Goal: Information Seeking & Learning: Find specific fact

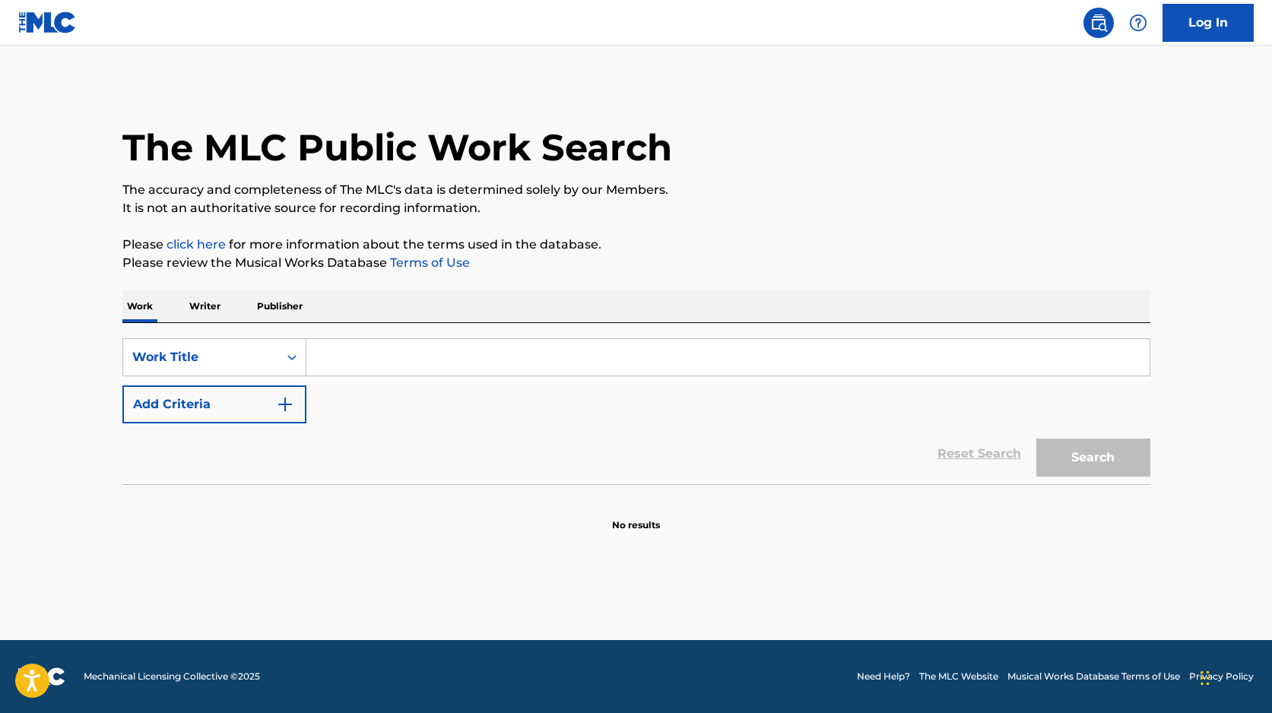
click at [362, 364] on input "Search Form" at bounding box center [727, 357] width 843 height 37
type input "H"
type input "GIMME MORE"
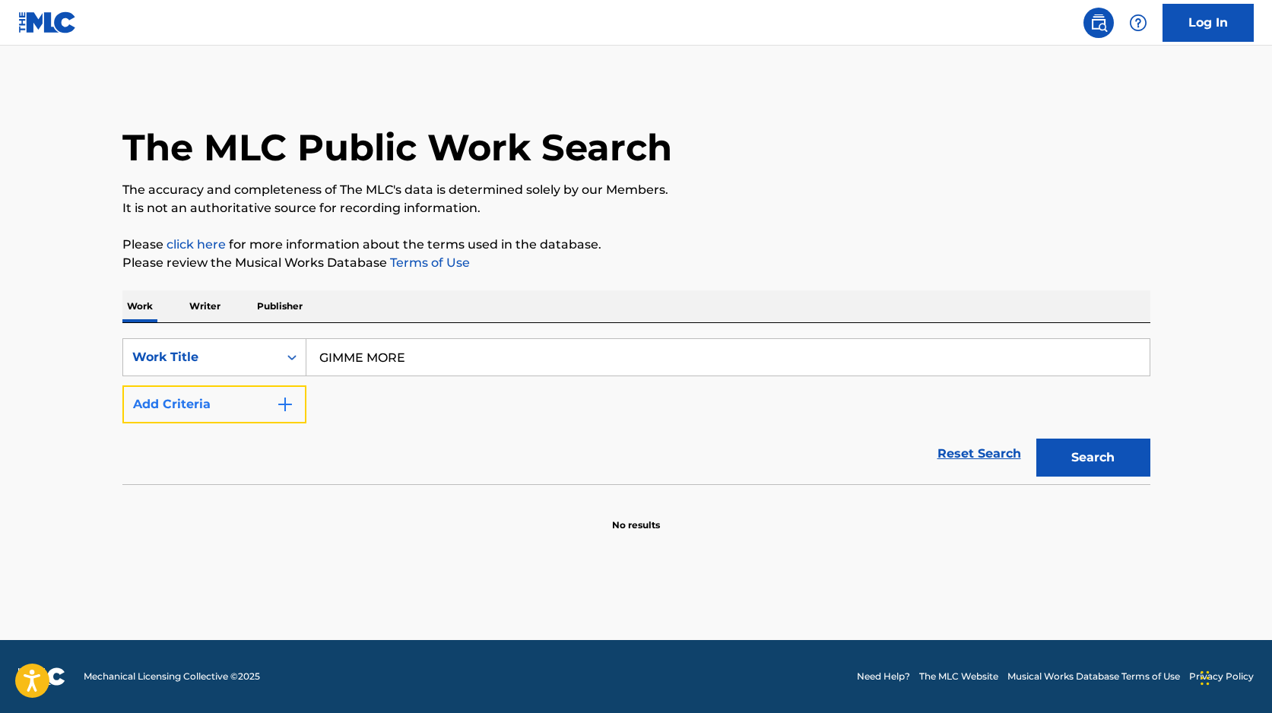
click at [271, 405] on button "Add Criteria" at bounding box center [214, 405] width 184 height 38
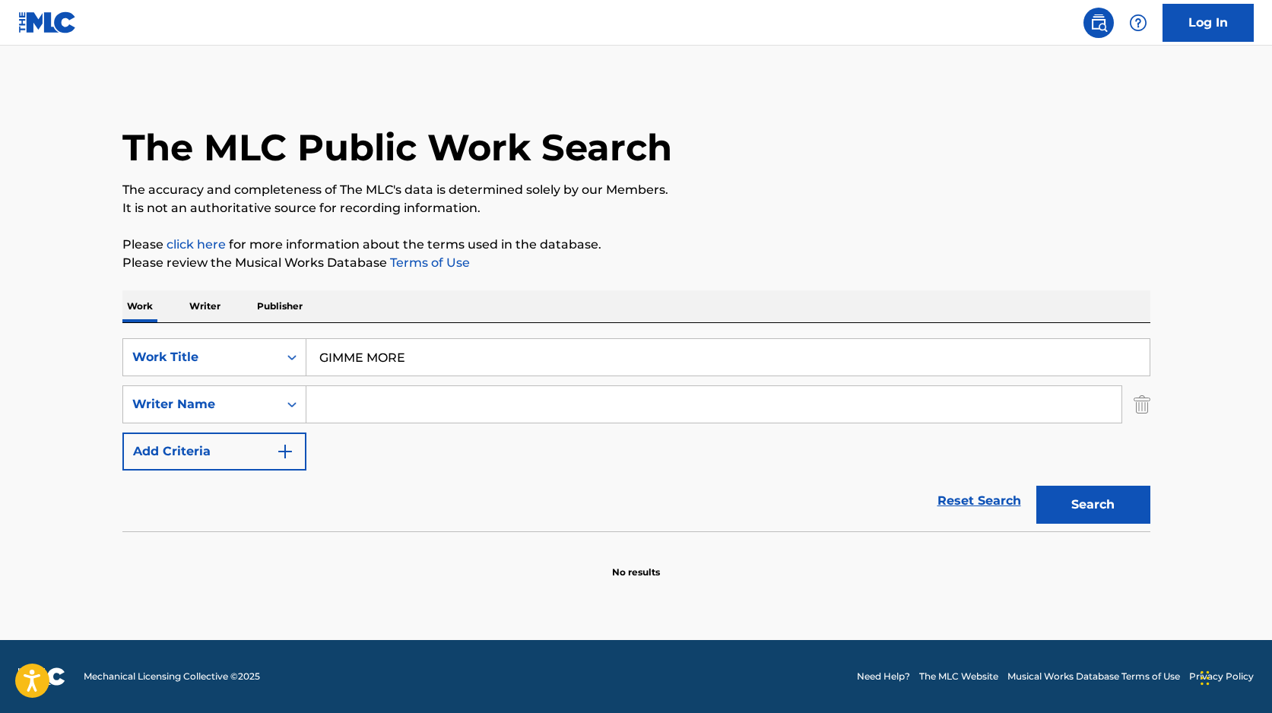
click at [344, 414] on input "Search Form" at bounding box center [713, 404] width 815 height 37
type input "SPEARS"
click at [1037, 486] on button "Search" at bounding box center [1094, 505] width 114 height 38
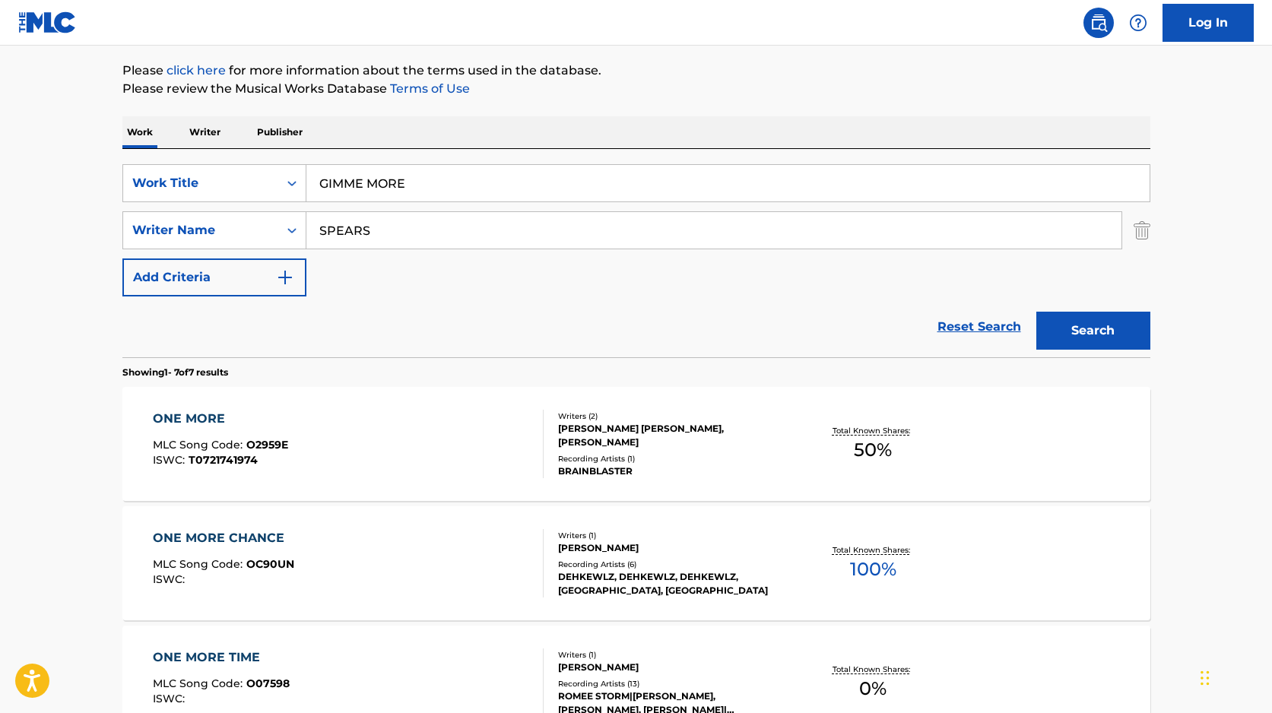
scroll to position [142, 0]
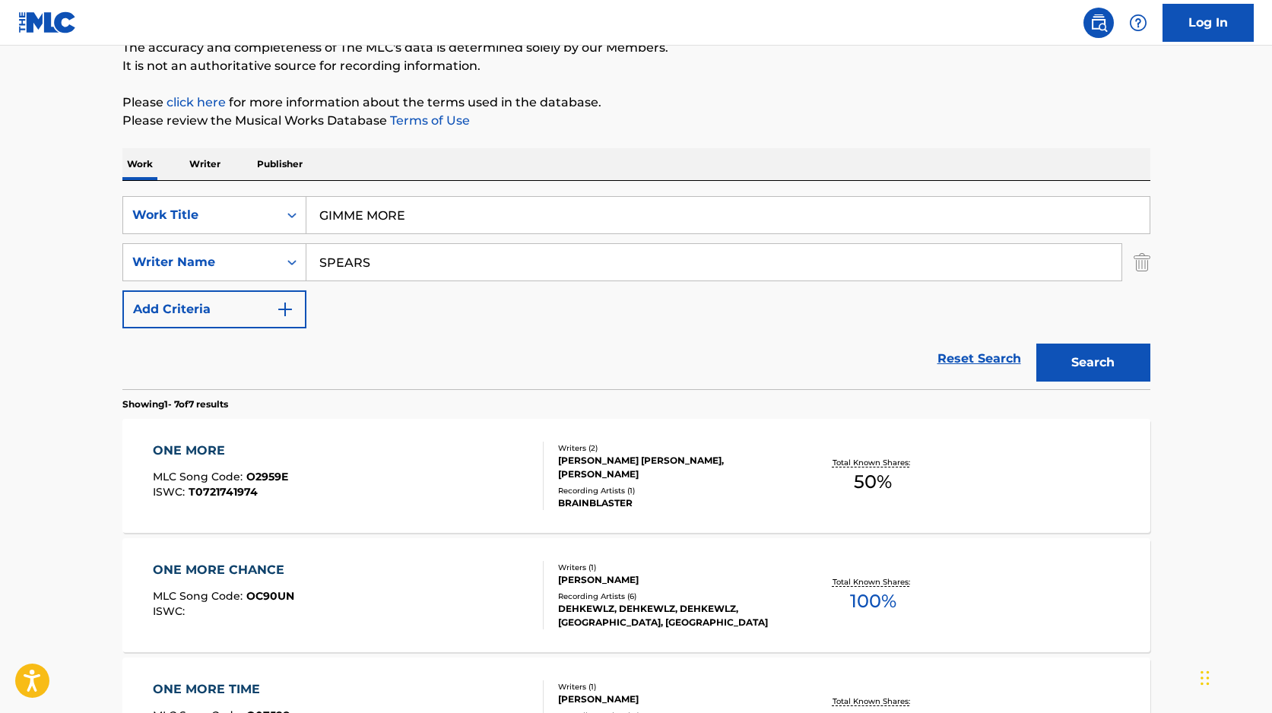
click at [346, 262] on input "SPEARS" at bounding box center [713, 262] width 815 height 37
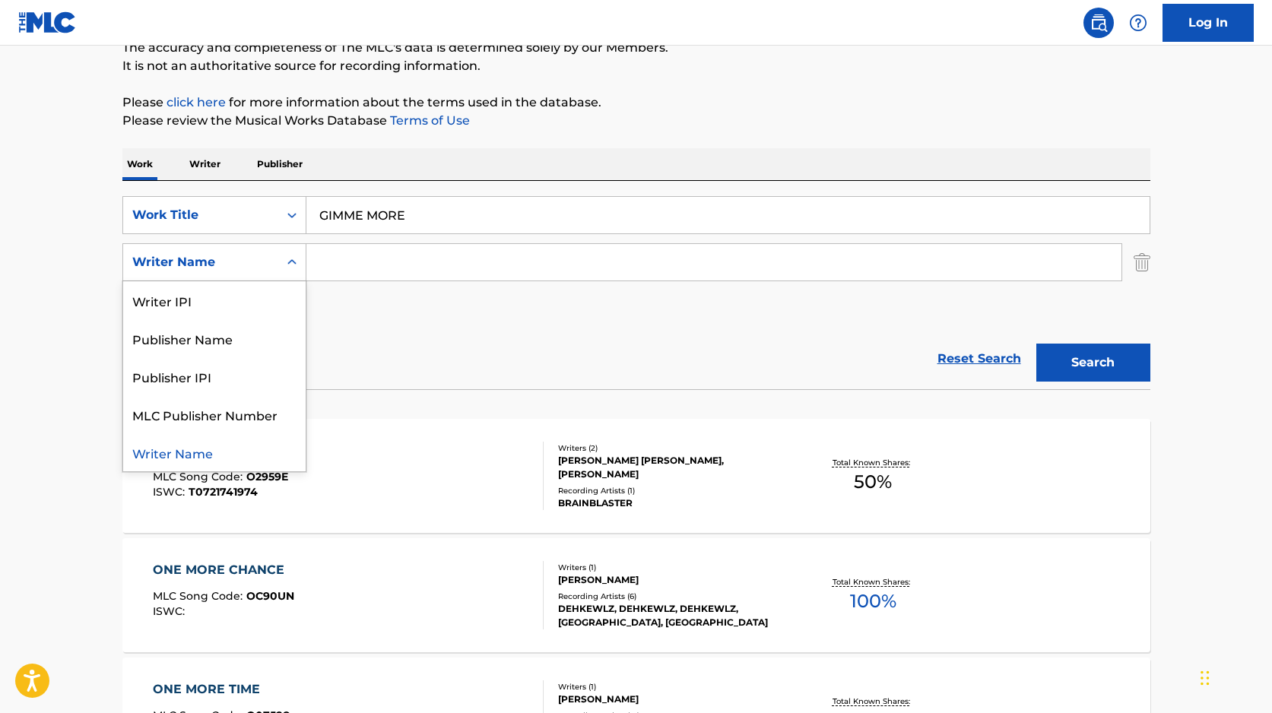
click at [261, 270] on div "Writer Name" at bounding box center [200, 262] width 137 height 18
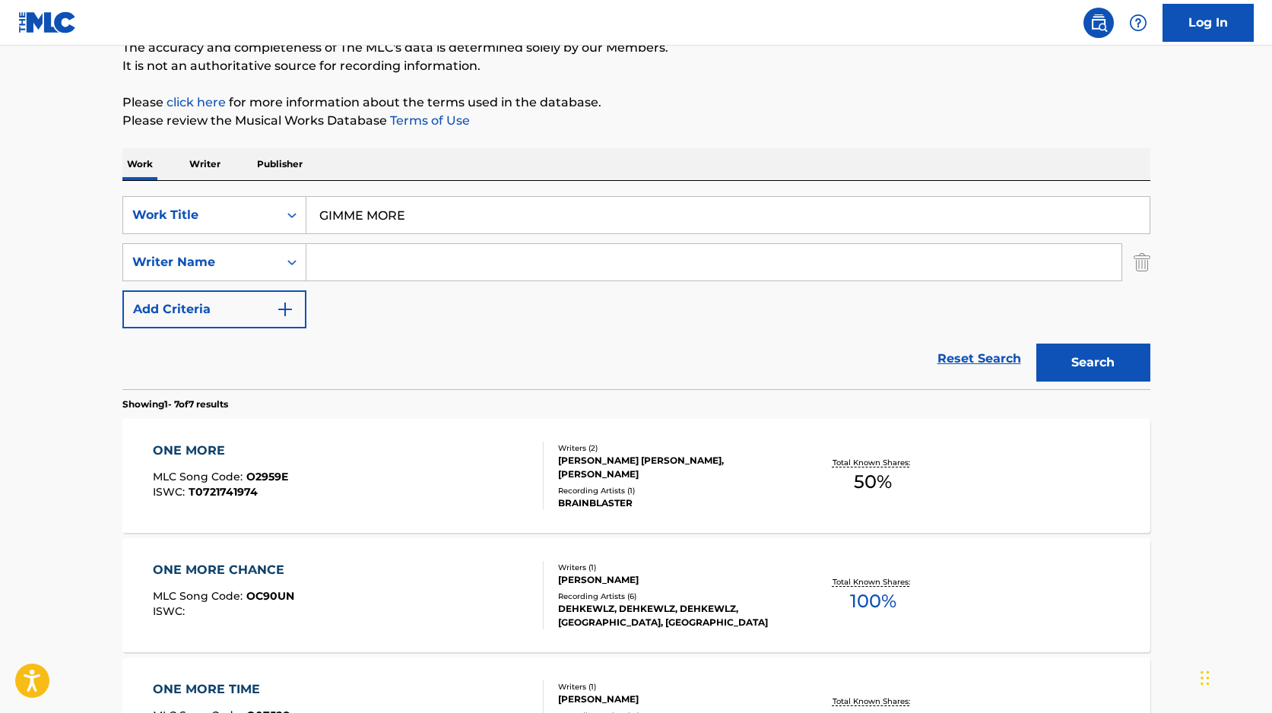
click at [419, 268] on input "Search Form" at bounding box center [713, 262] width 815 height 37
type input "HILSON"
click at [1037, 344] on button "Search" at bounding box center [1094, 363] width 114 height 38
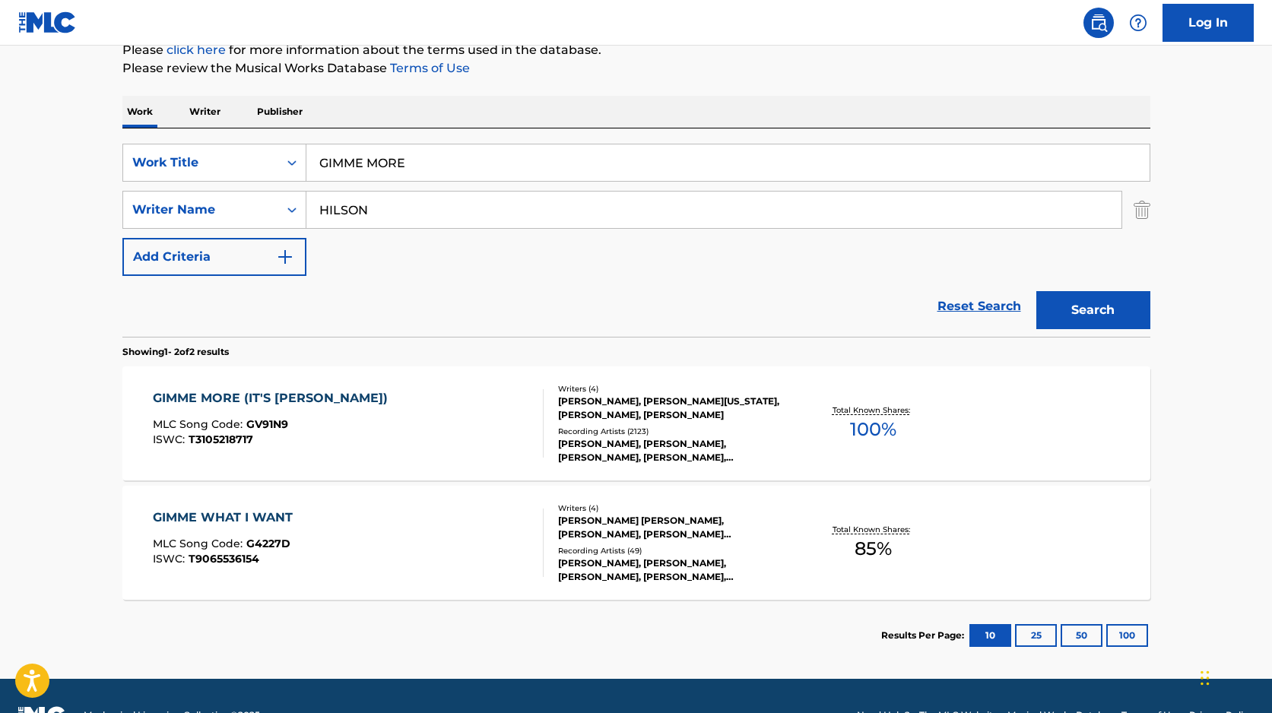
scroll to position [198, 0]
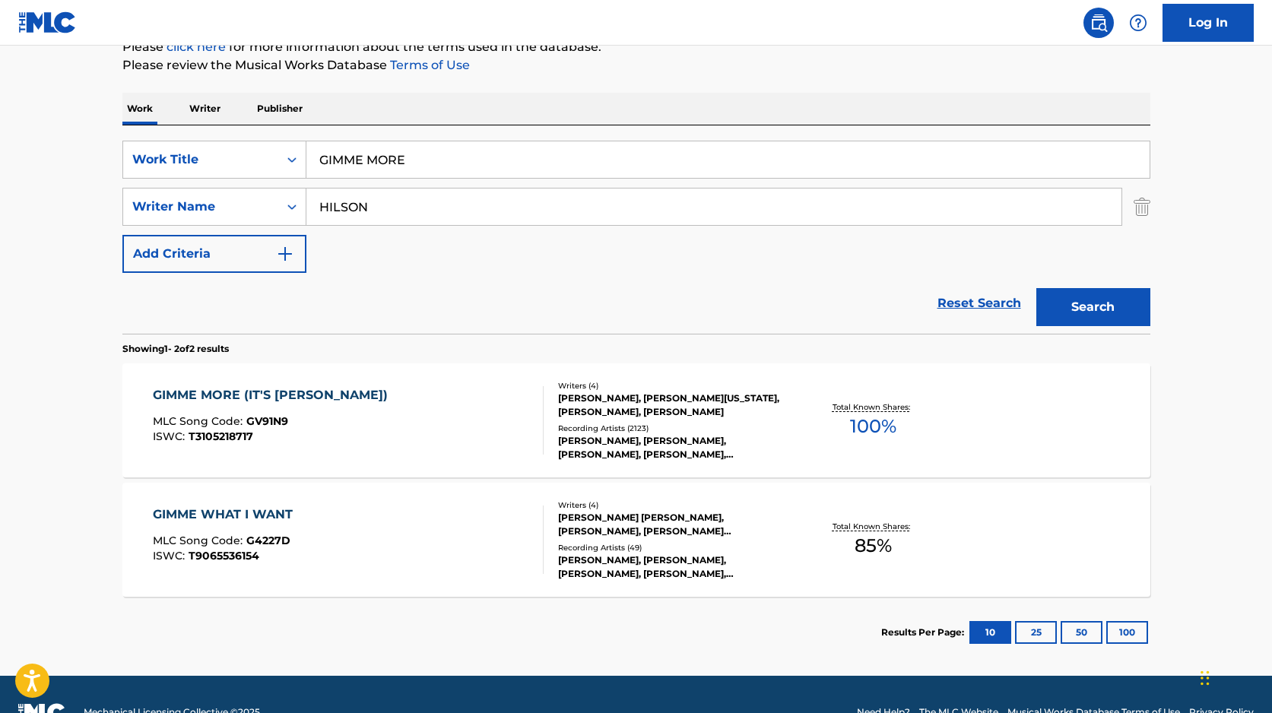
click at [318, 392] on div "GIMME MORE (IT'S [PERSON_NAME])" at bounding box center [274, 395] width 243 height 18
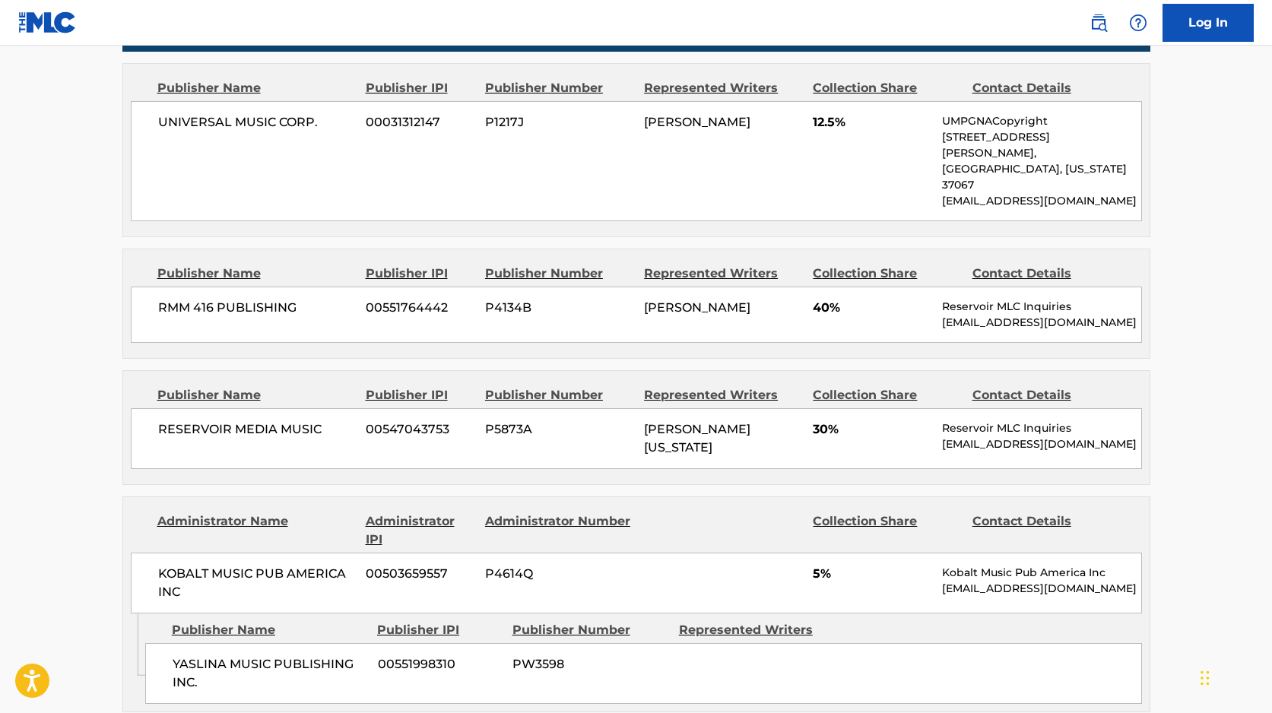
scroll to position [1016, 0]
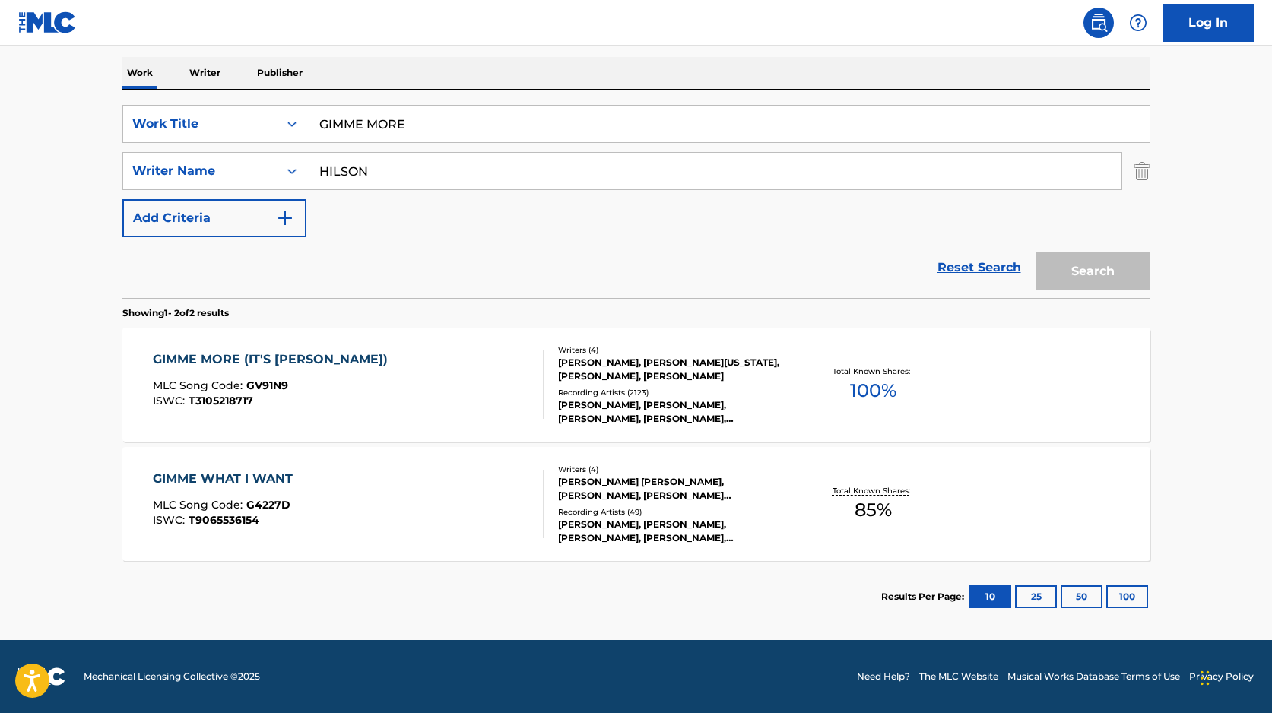
scroll to position [233, 0]
click at [370, 128] on input "GIMME MORE" at bounding box center [727, 124] width 843 height 37
type input "scream & Shout"
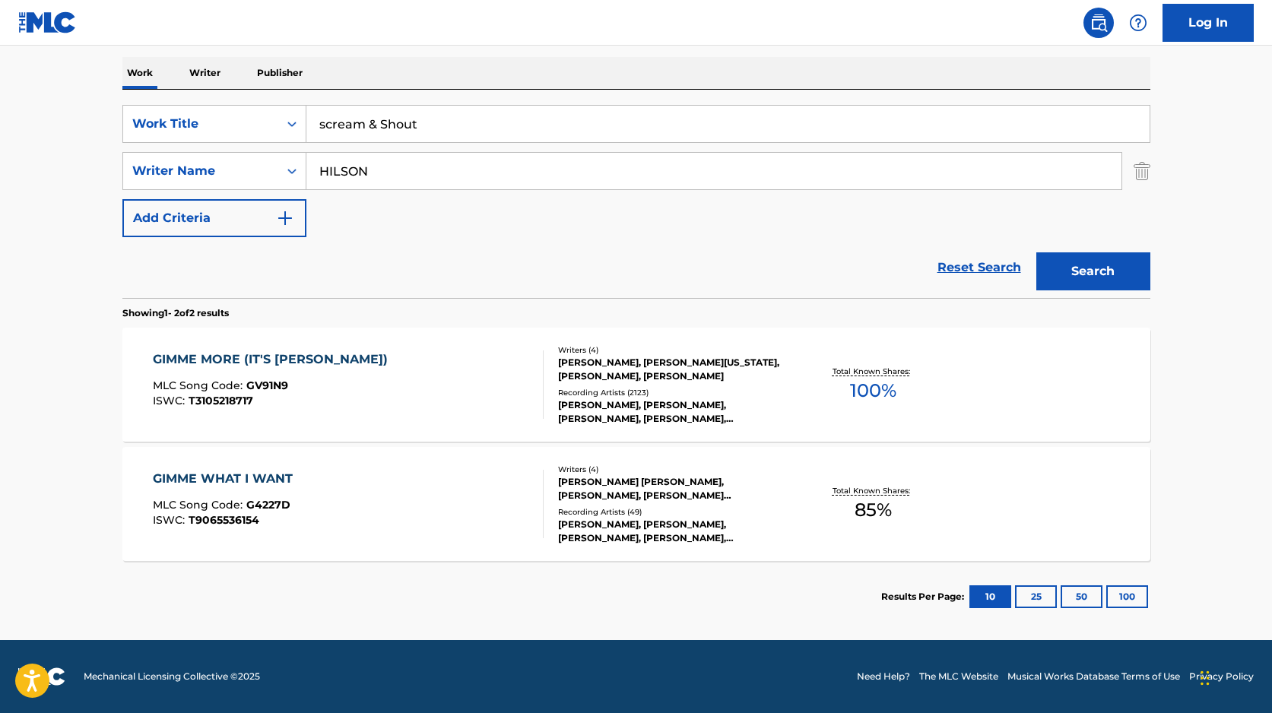
click at [398, 172] on input "HILSON" at bounding box center [713, 171] width 815 height 37
type input "martens"
click at [1037, 252] on button "Search" at bounding box center [1094, 271] width 114 height 38
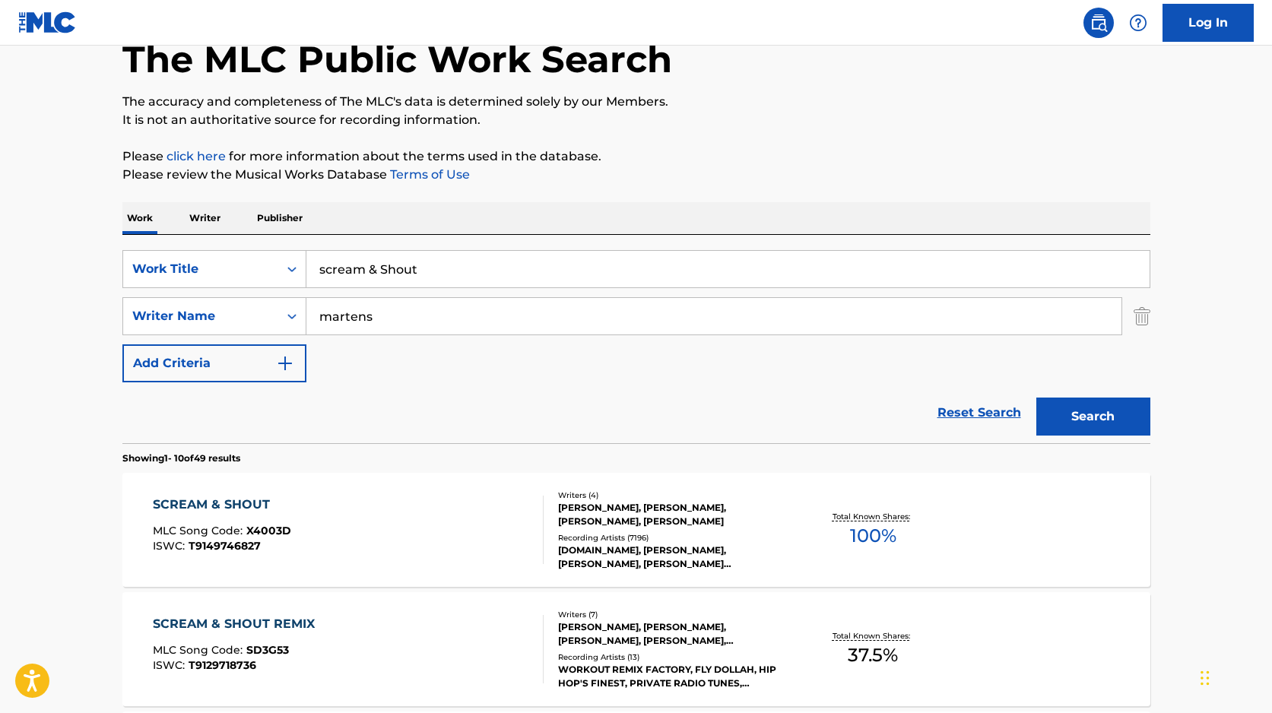
scroll to position [102, 0]
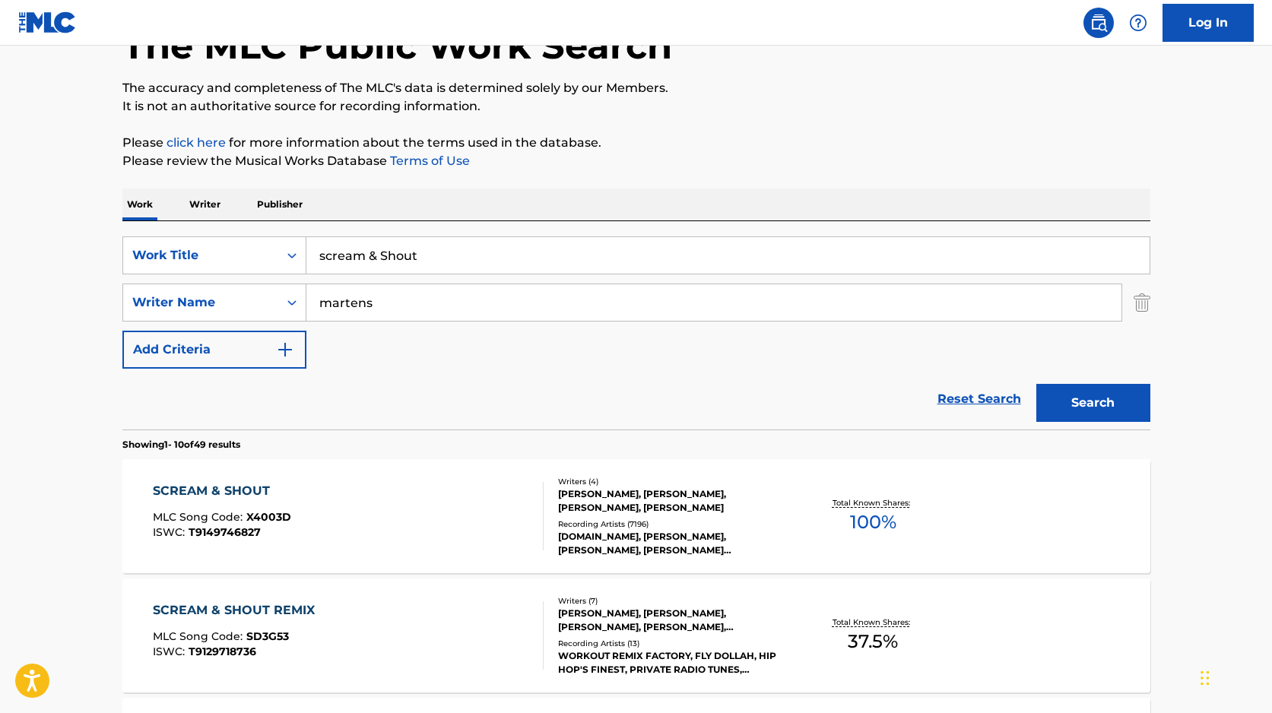
click at [242, 484] on div "SCREAM & SHOUT" at bounding box center [222, 491] width 138 height 18
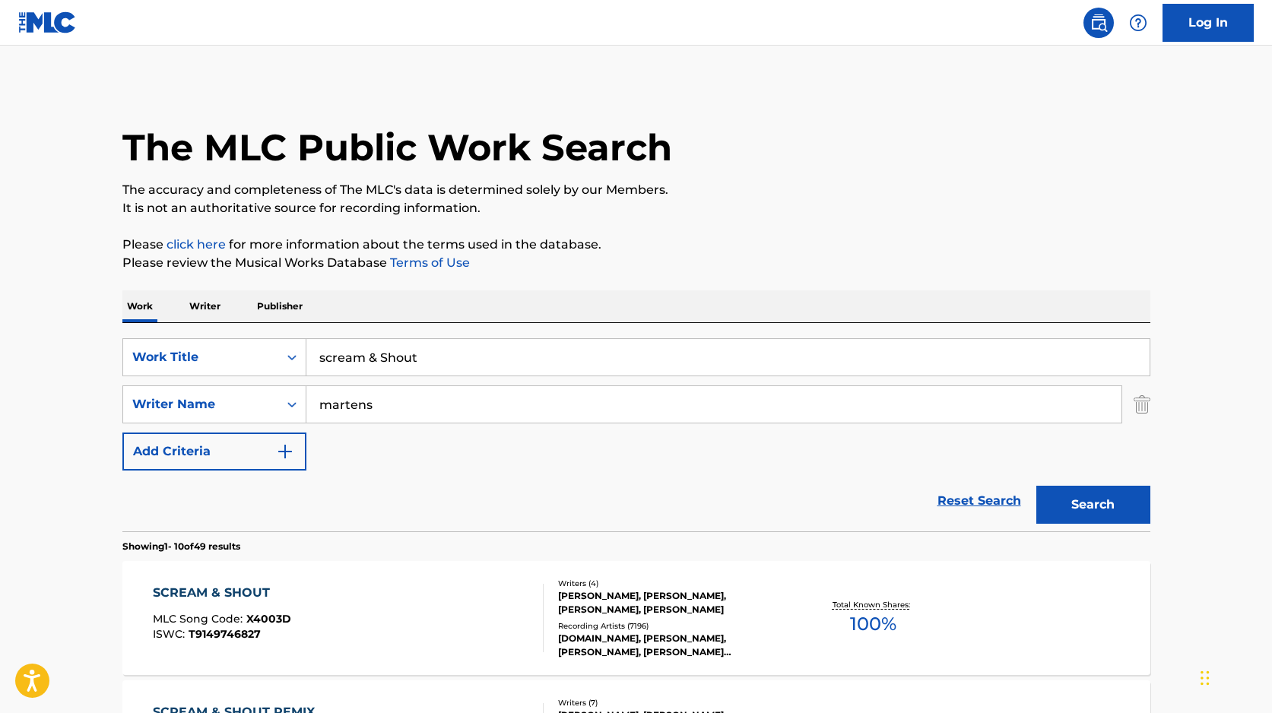
scroll to position [100, 0]
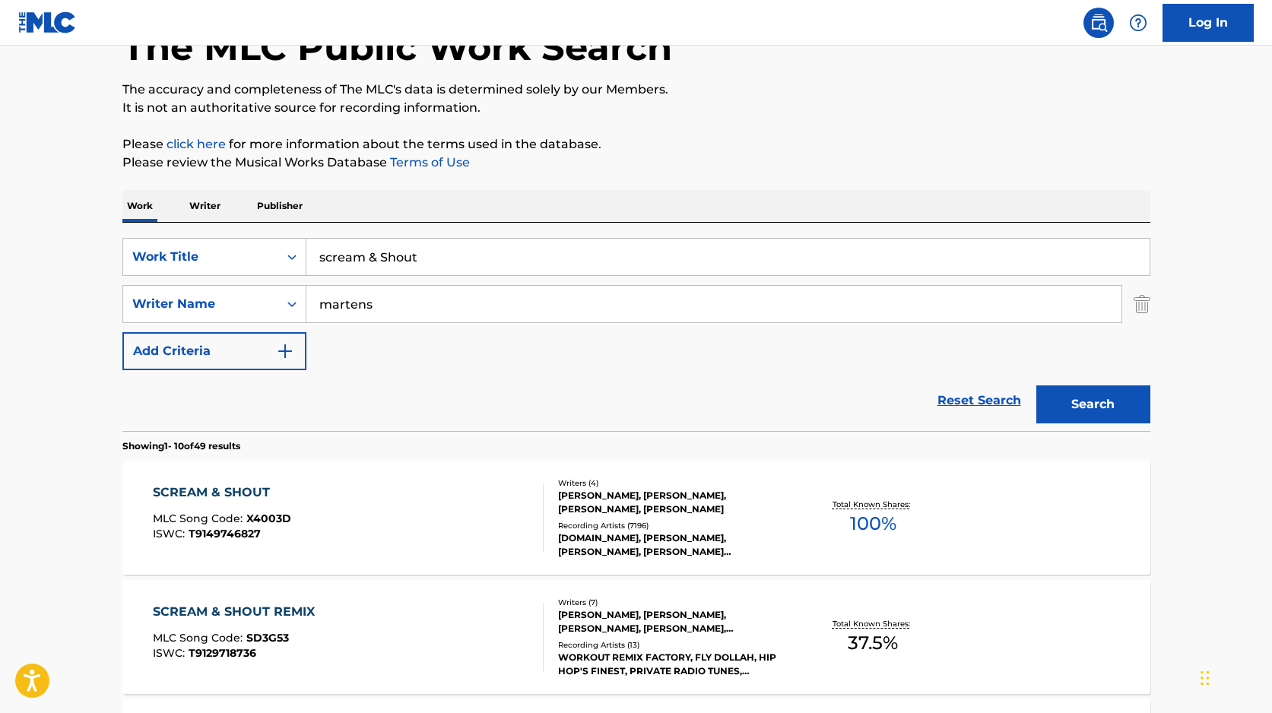
click at [395, 261] on input "scream & Shout" at bounding box center [727, 257] width 843 height 37
type input "EVERYTIME"
type input "STAMATELATOS"
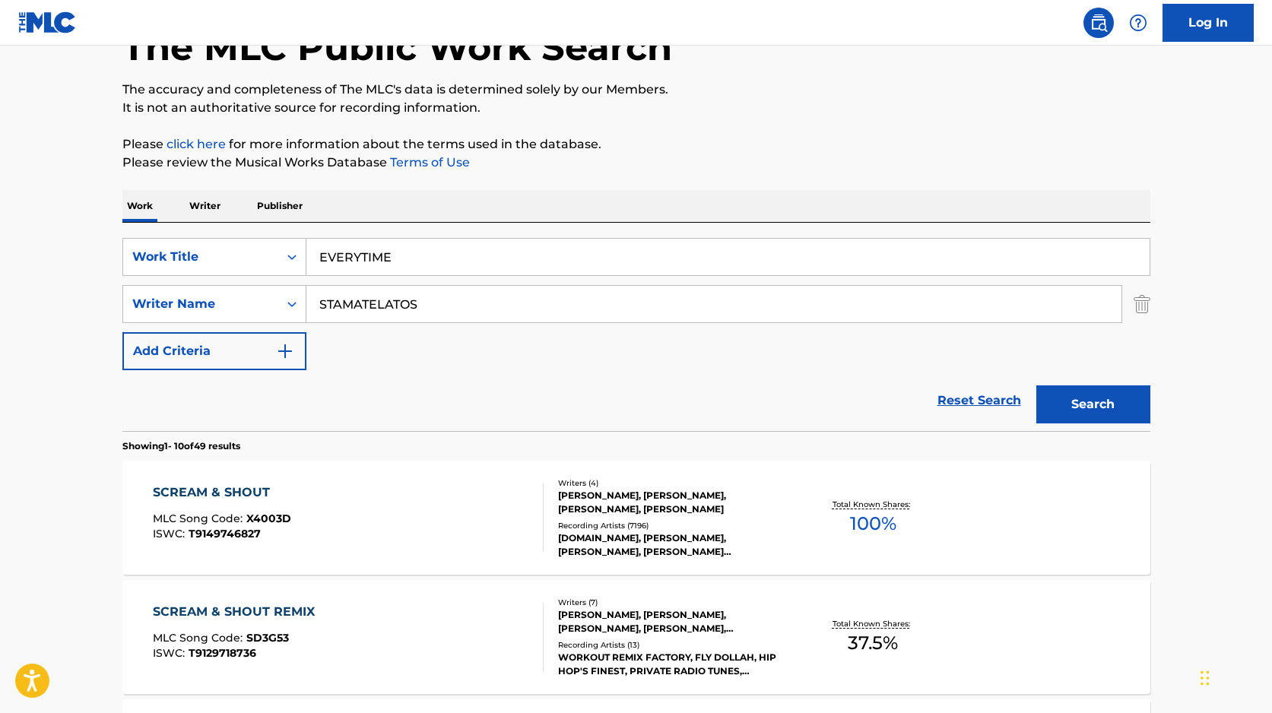
click at [1037, 386] on button "Search" at bounding box center [1094, 405] width 114 height 38
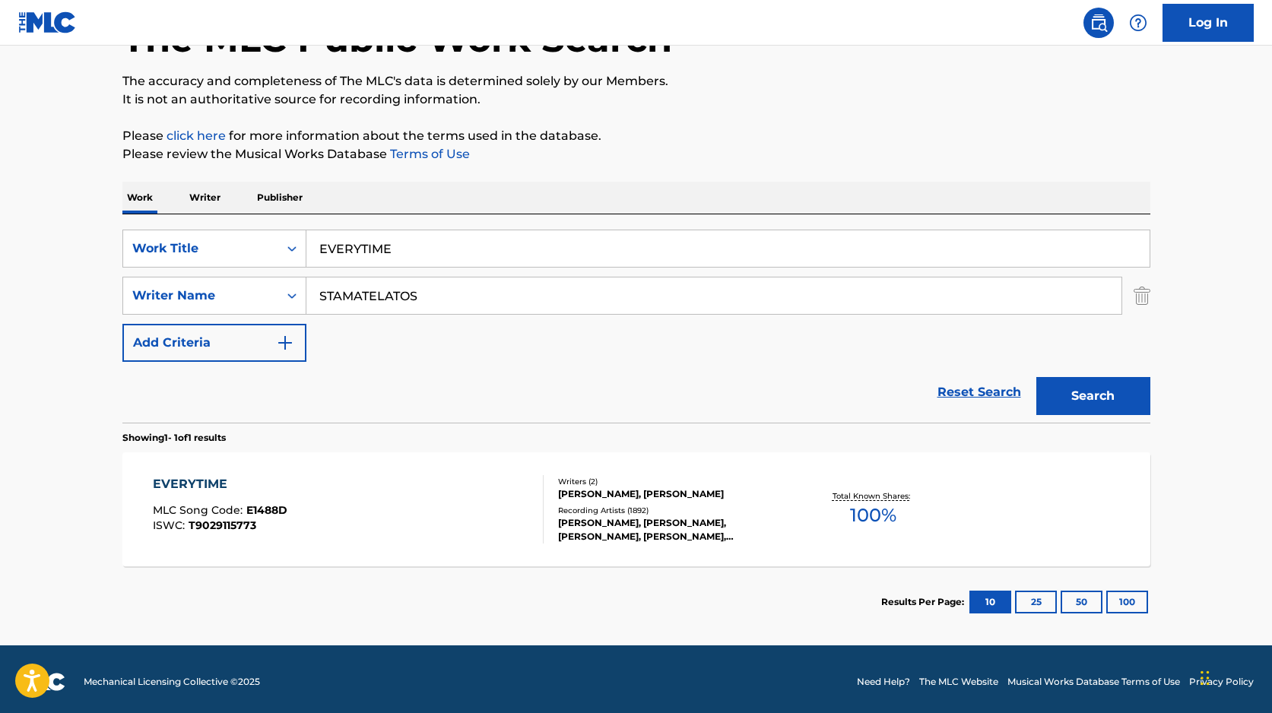
scroll to position [114, 0]
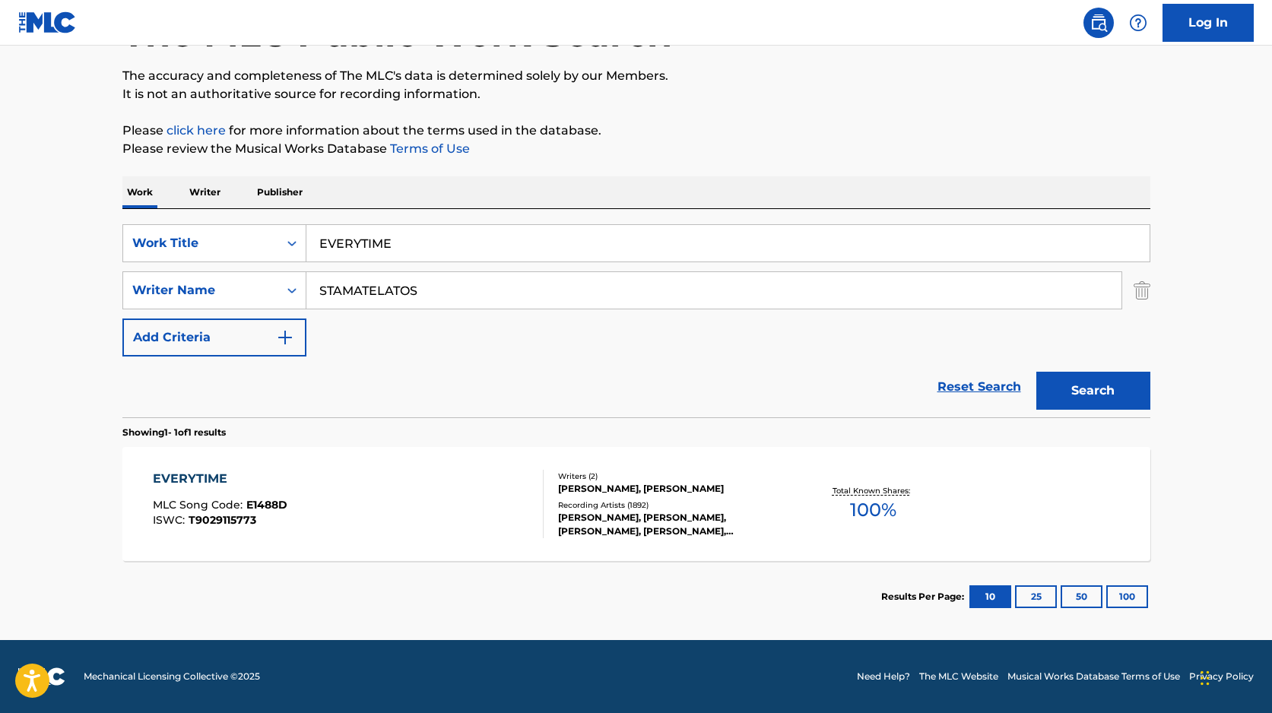
click at [201, 478] on div "EVERYTIME" at bounding box center [220, 479] width 135 height 18
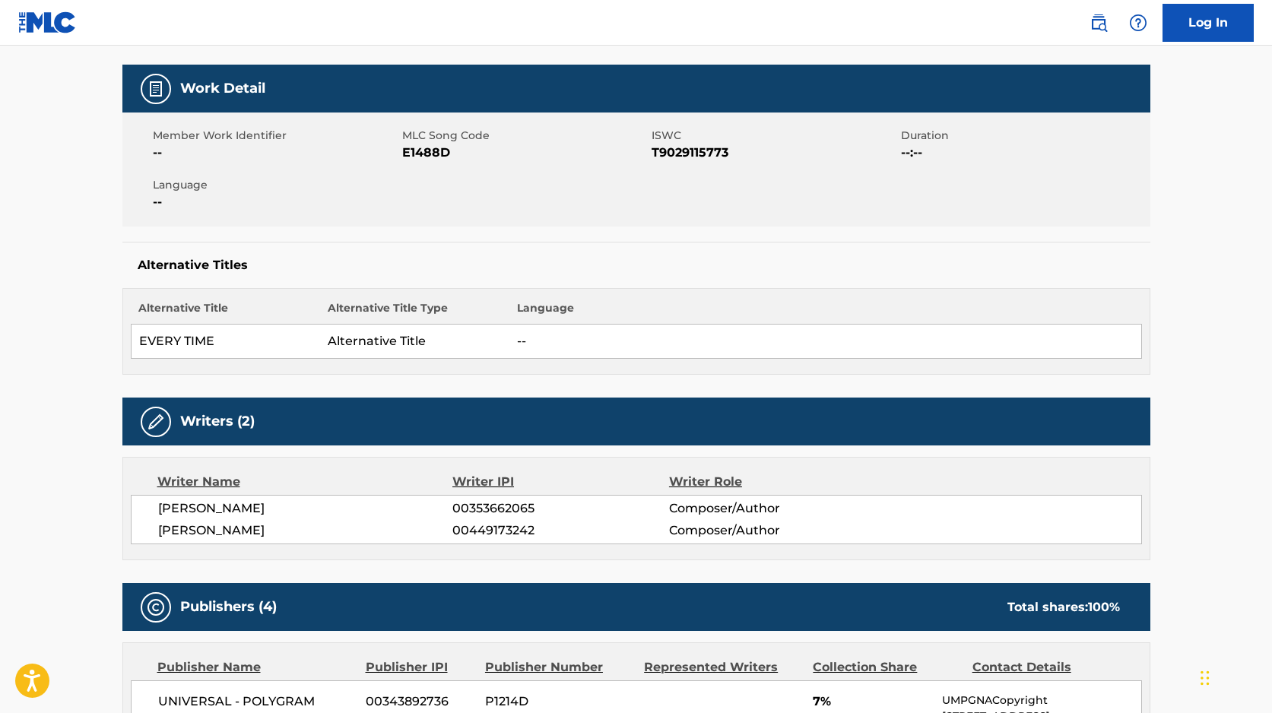
scroll to position [202, 0]
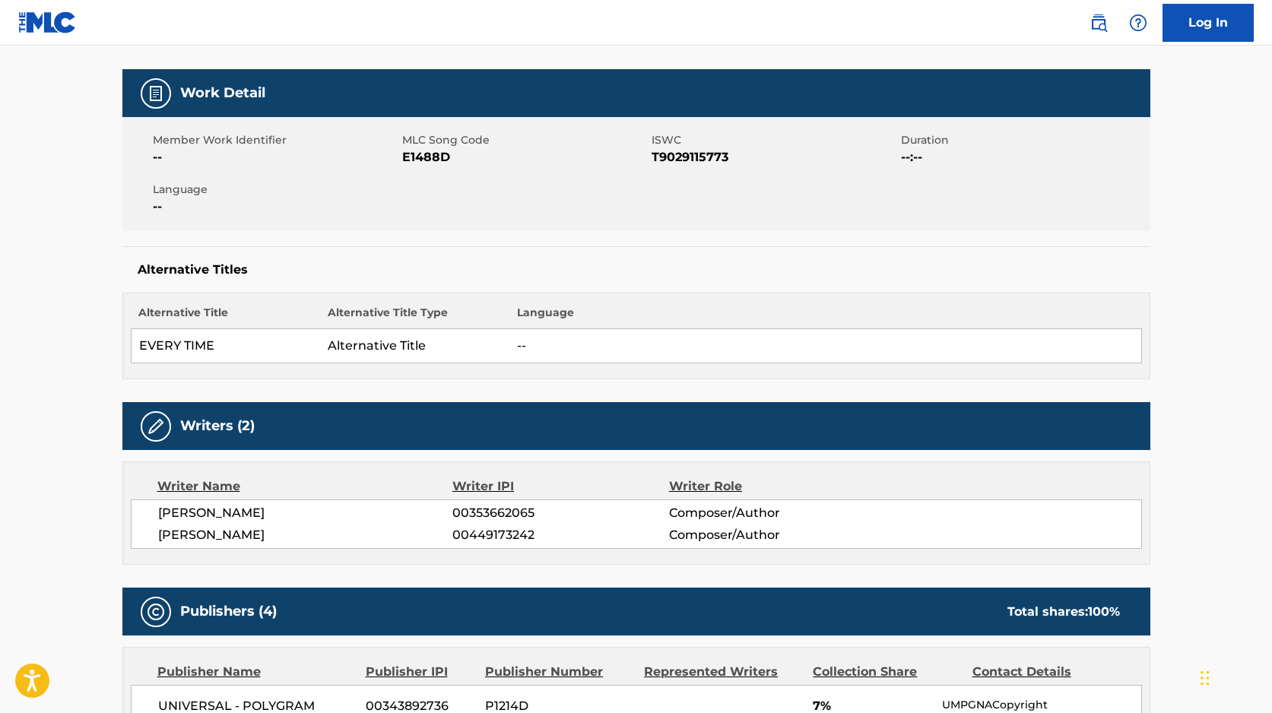
click at [706, 162] on span "T9029115773" at bounding box center [775, 157] width 246 height 18
copy span "T9029115773"
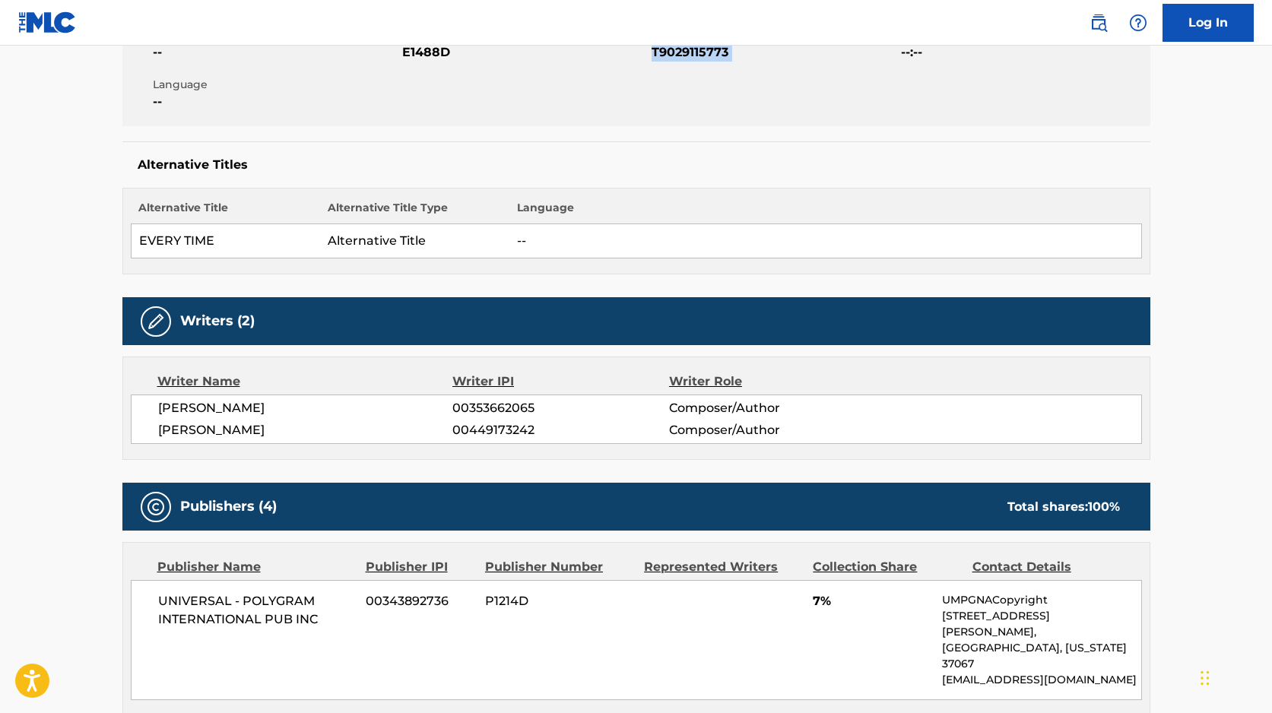
scroll to position [335, 0]
